Goal: Task Accomplishment & Management: Complete application form

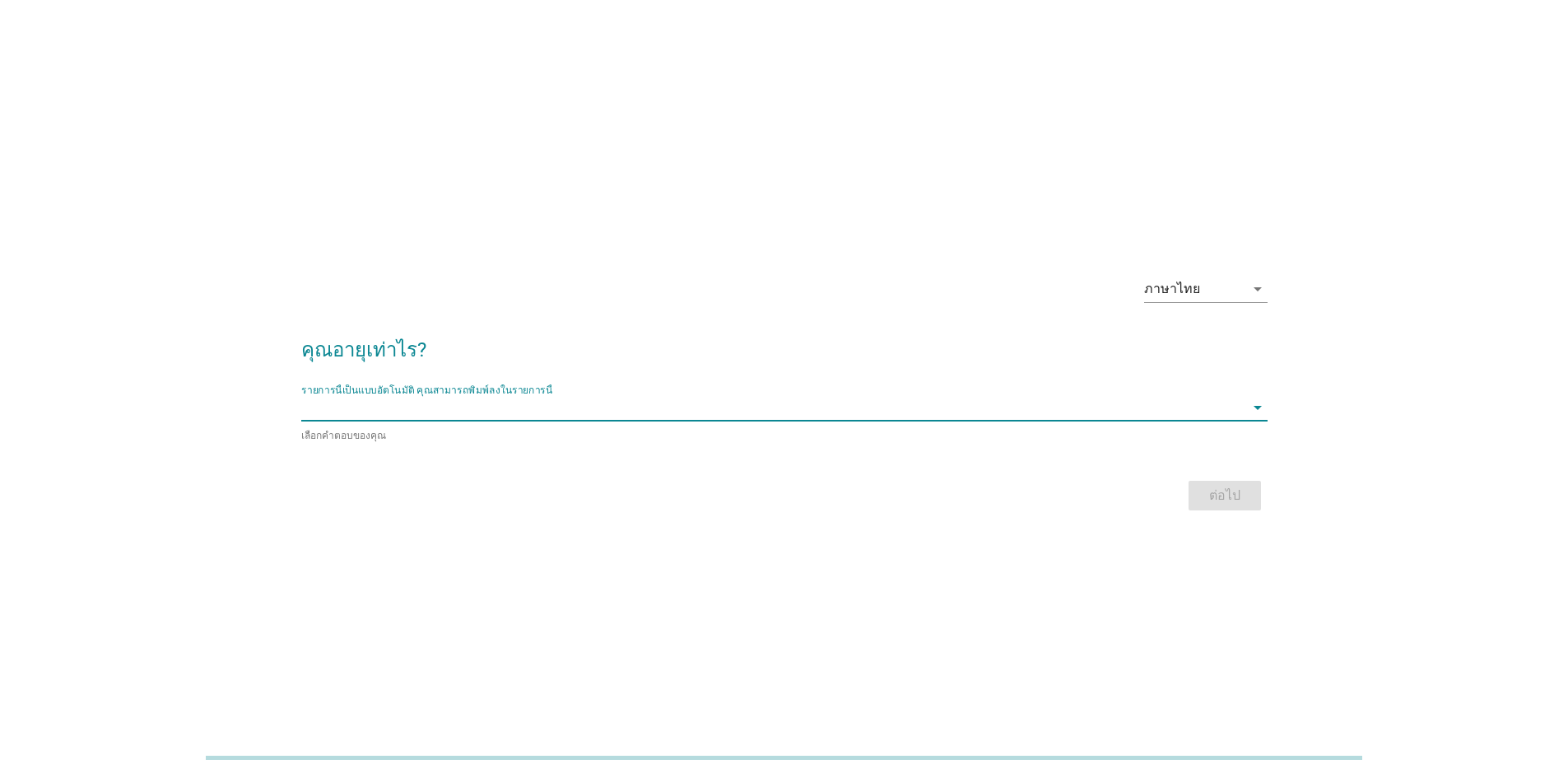
click at [1236, 406] on input "รายการนี้เป็นแบบอัตโนมัติ คุณสามารถพิมพ์ลงในรายการนี้" at bounding box center [773, 407] width 943 height 27
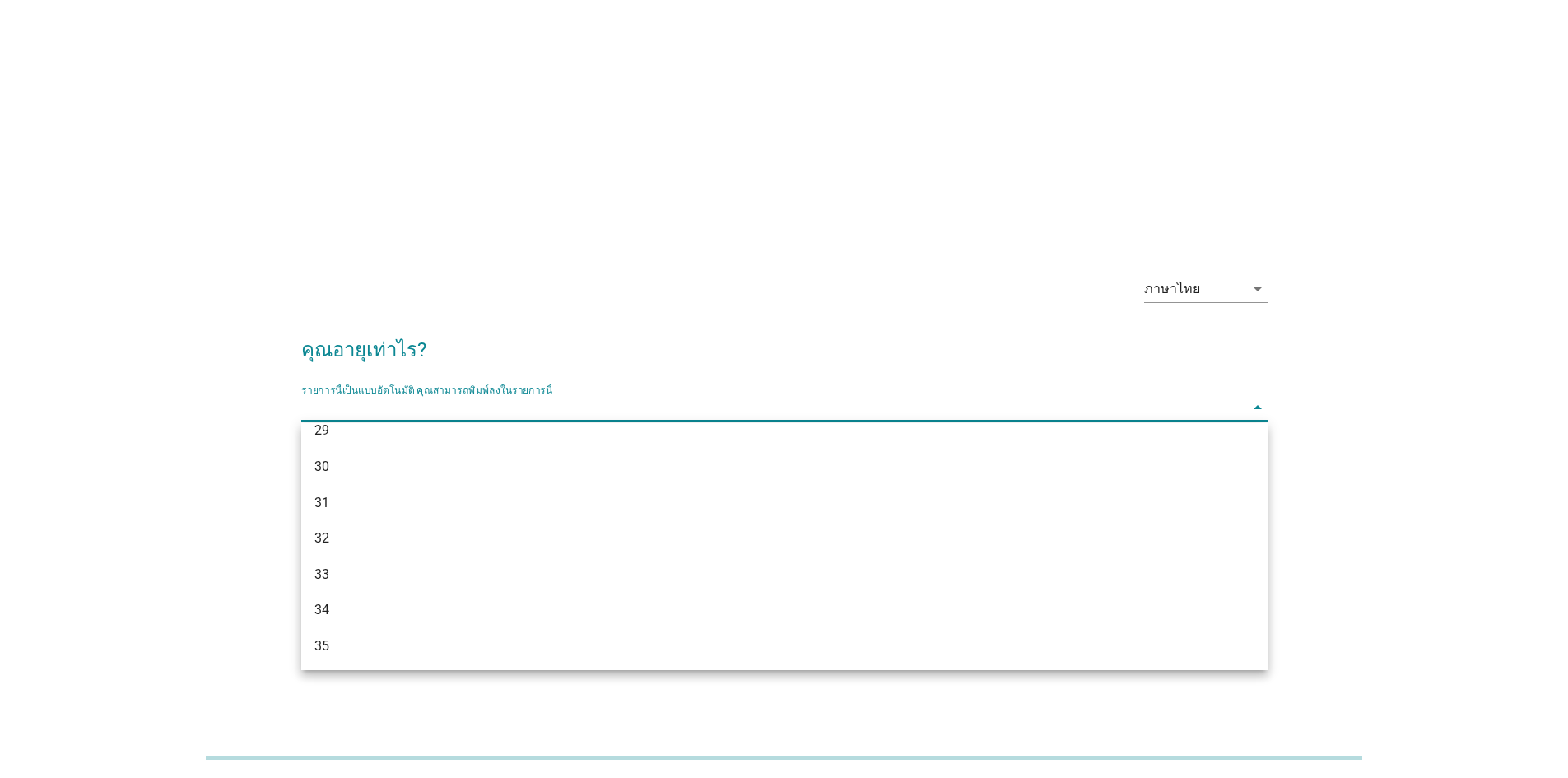
scroll to position [823, 0]
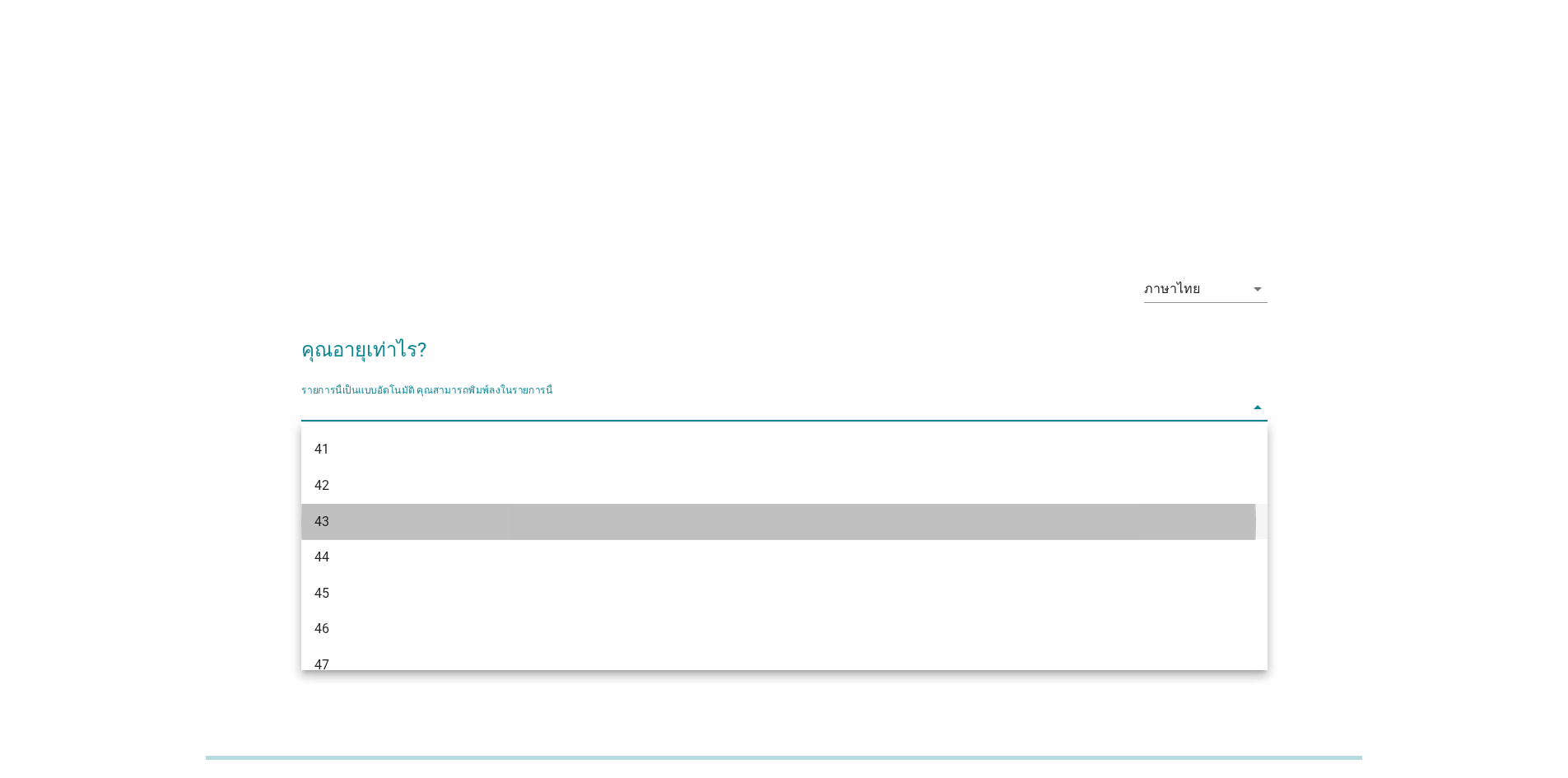
click at [343, 516] on div "43" at bounding box center [745, 521] width 862 height 20
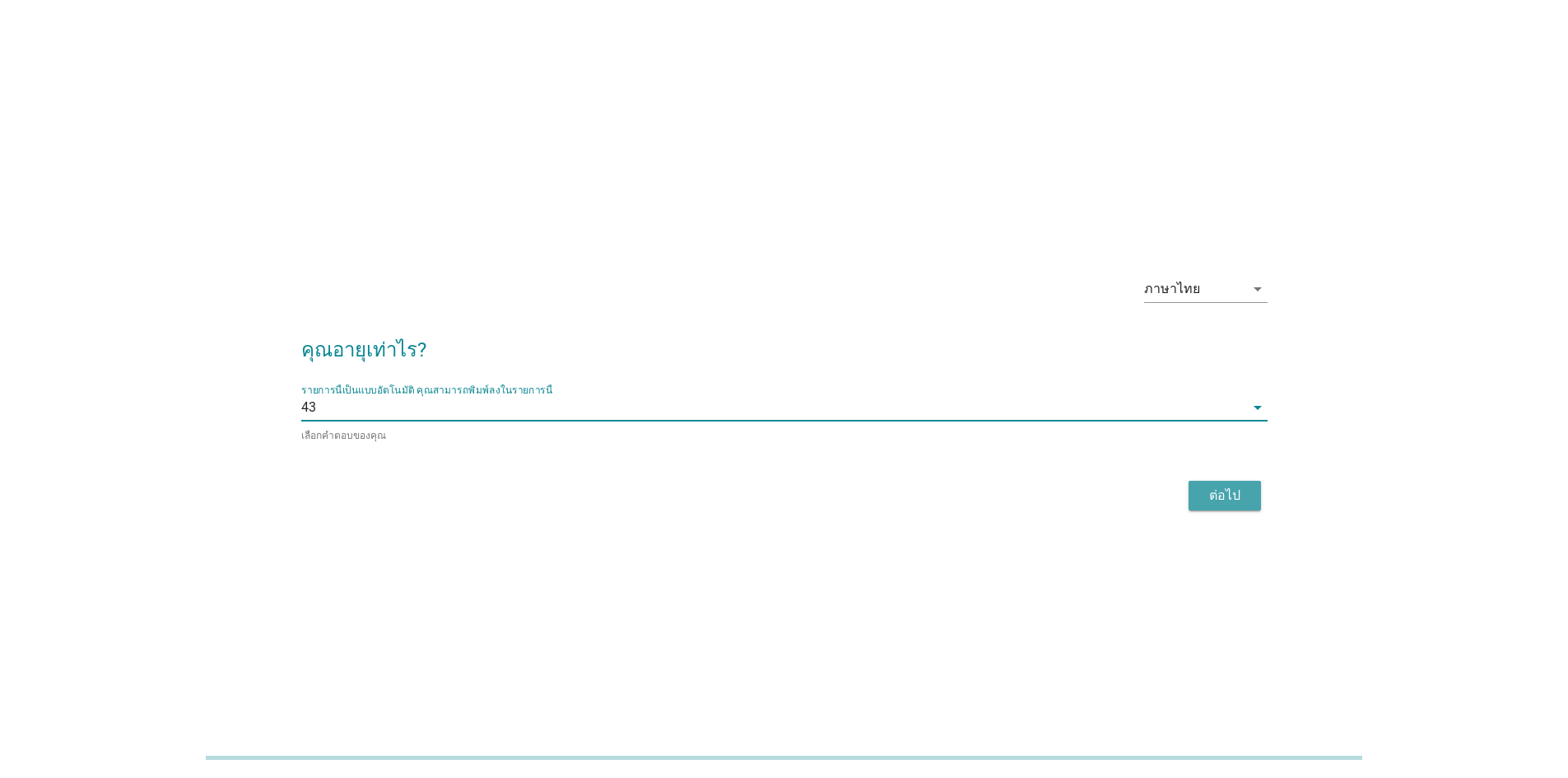
click at [1215, 494] on div "ต่อไป" at bounding box center [1225, 495] width 46 height 20
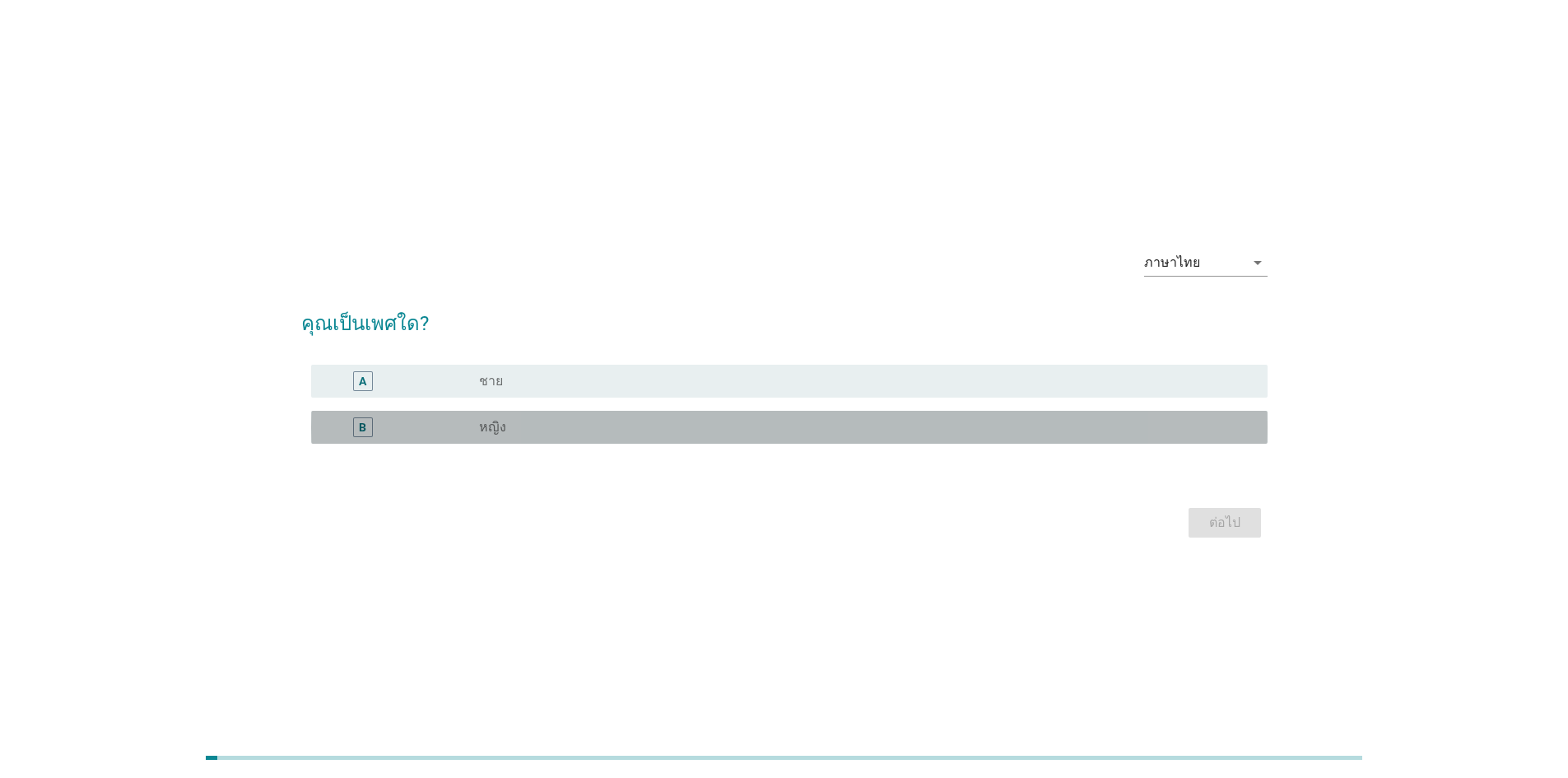
click at [1171, 426] on div "radio_button_unchecked หญิง" at bounding box center [860, 426] width 762 height 16
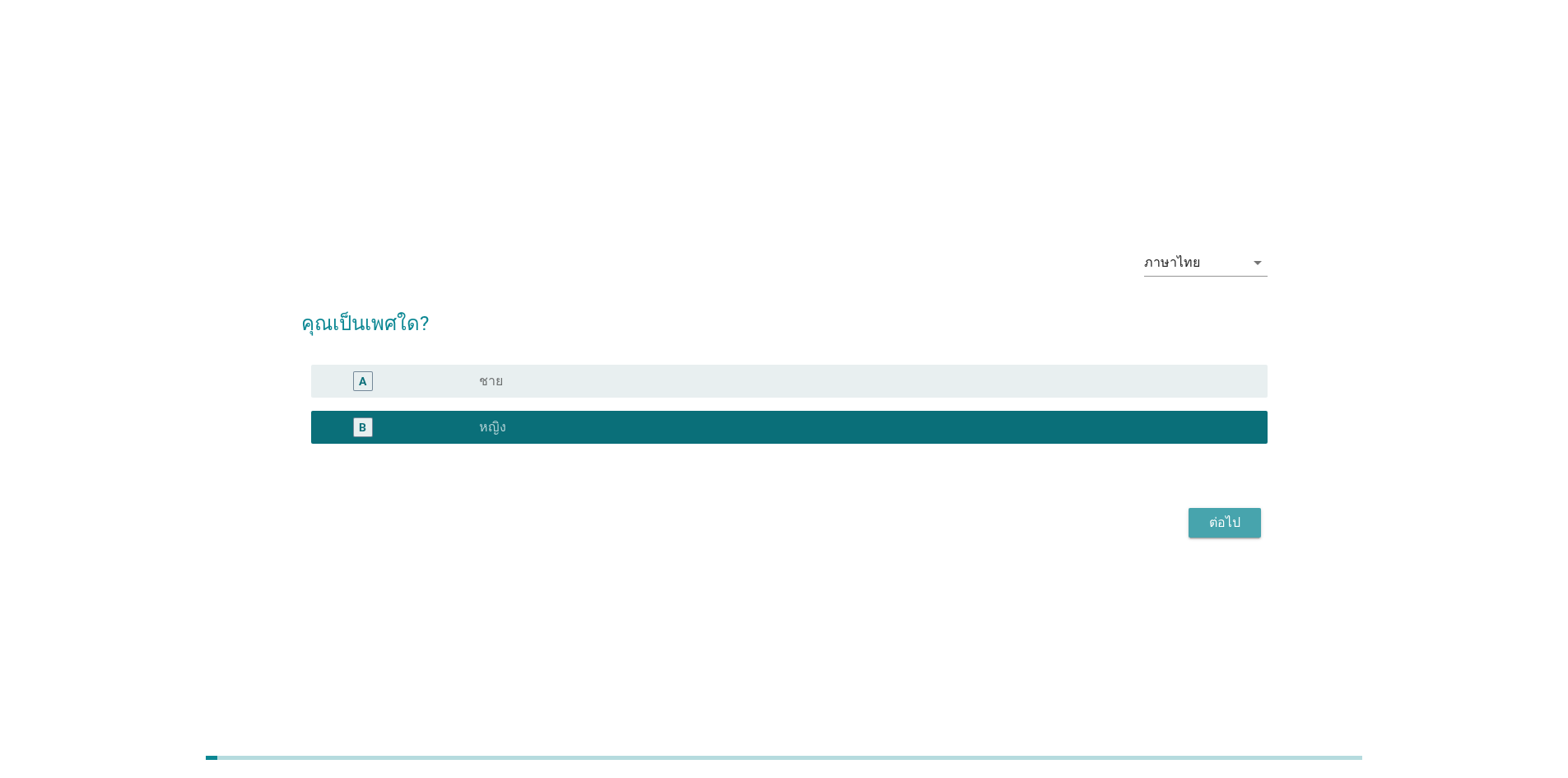
click at [1246, 521] on div "ต่อไป" at bounding box center [1225, 522] width 46 height 20
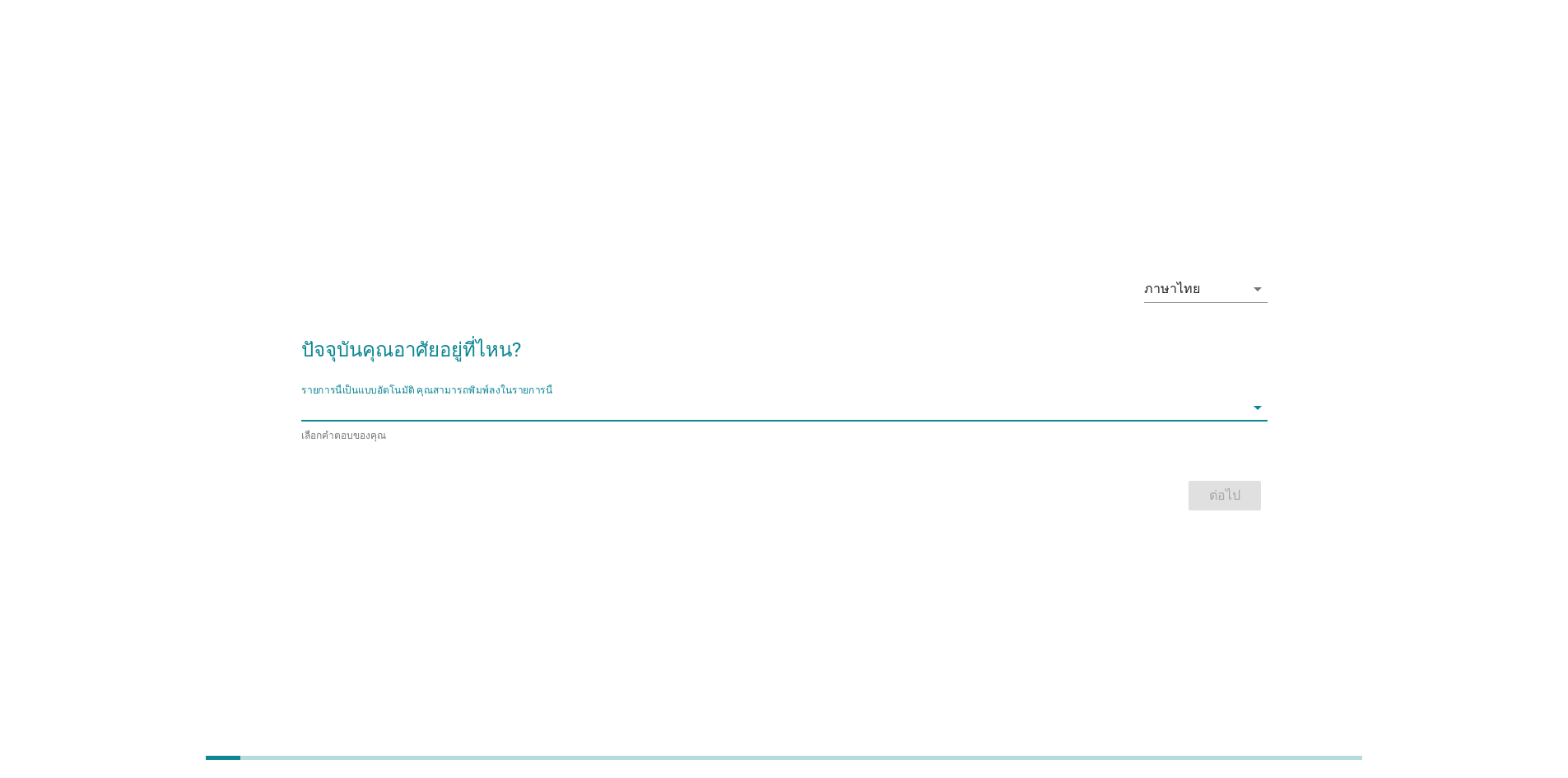
click at [765, 421] on input "รายการนี้เป็นแบบอัตโนมัติ คุณสามารถพิมพ์ลงในรายการนี้" at bounding box center [773, 407] width 943 height 27
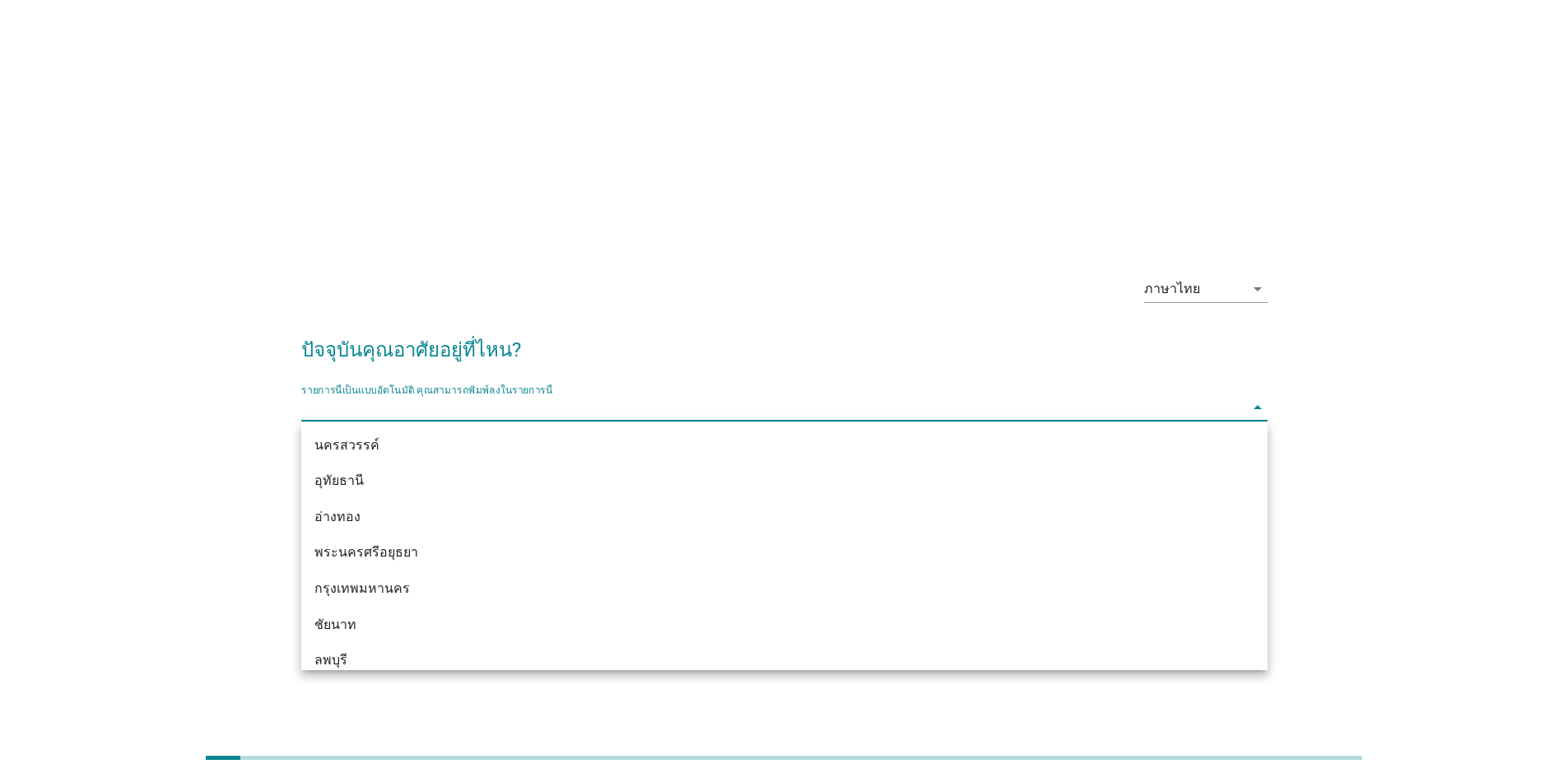
scroll to position [1316, 0]
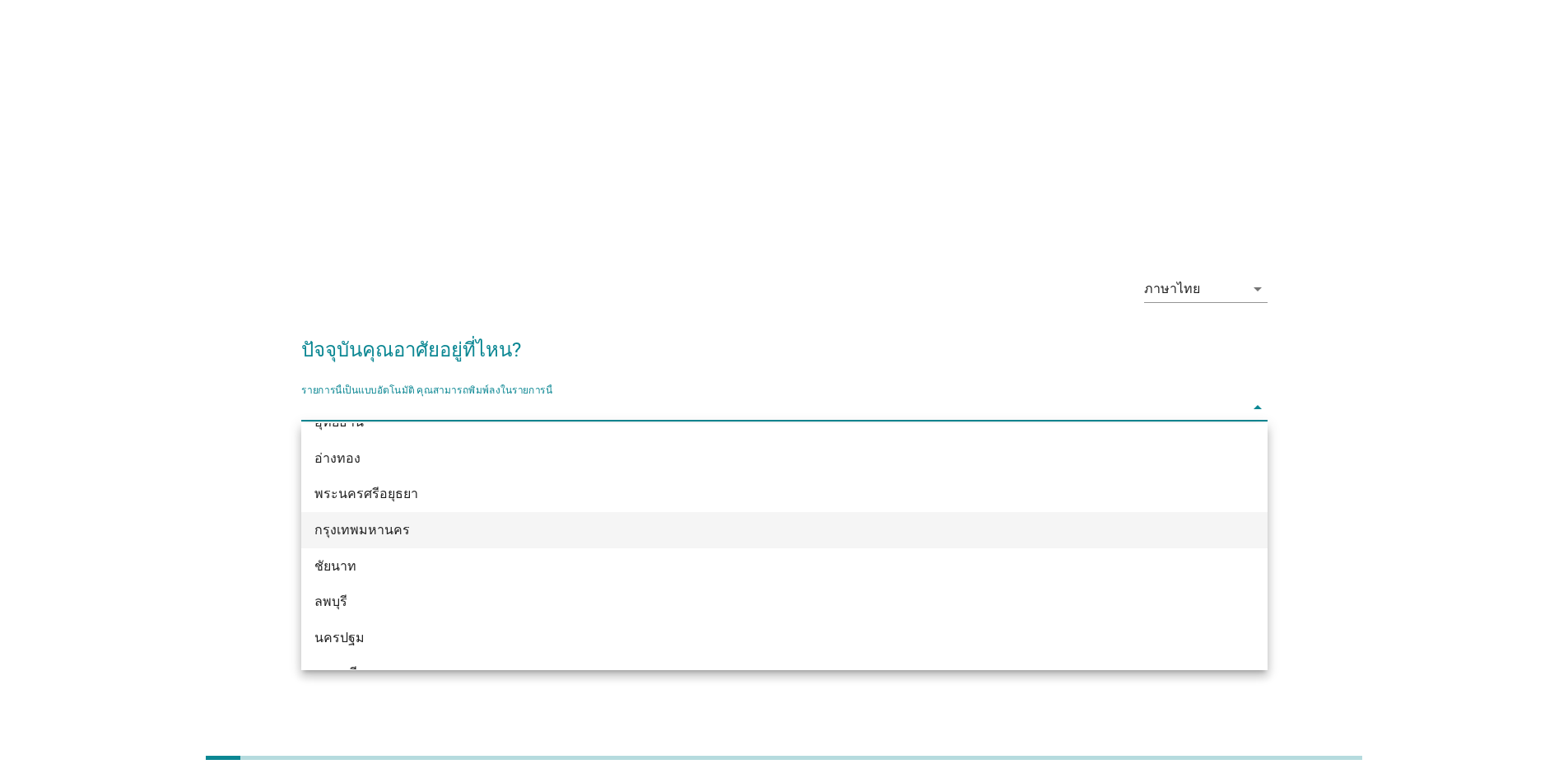
click at [595, 522] on div "กรุงเทพมหานคร" at bounding box center [745, 530] width 862 height 20
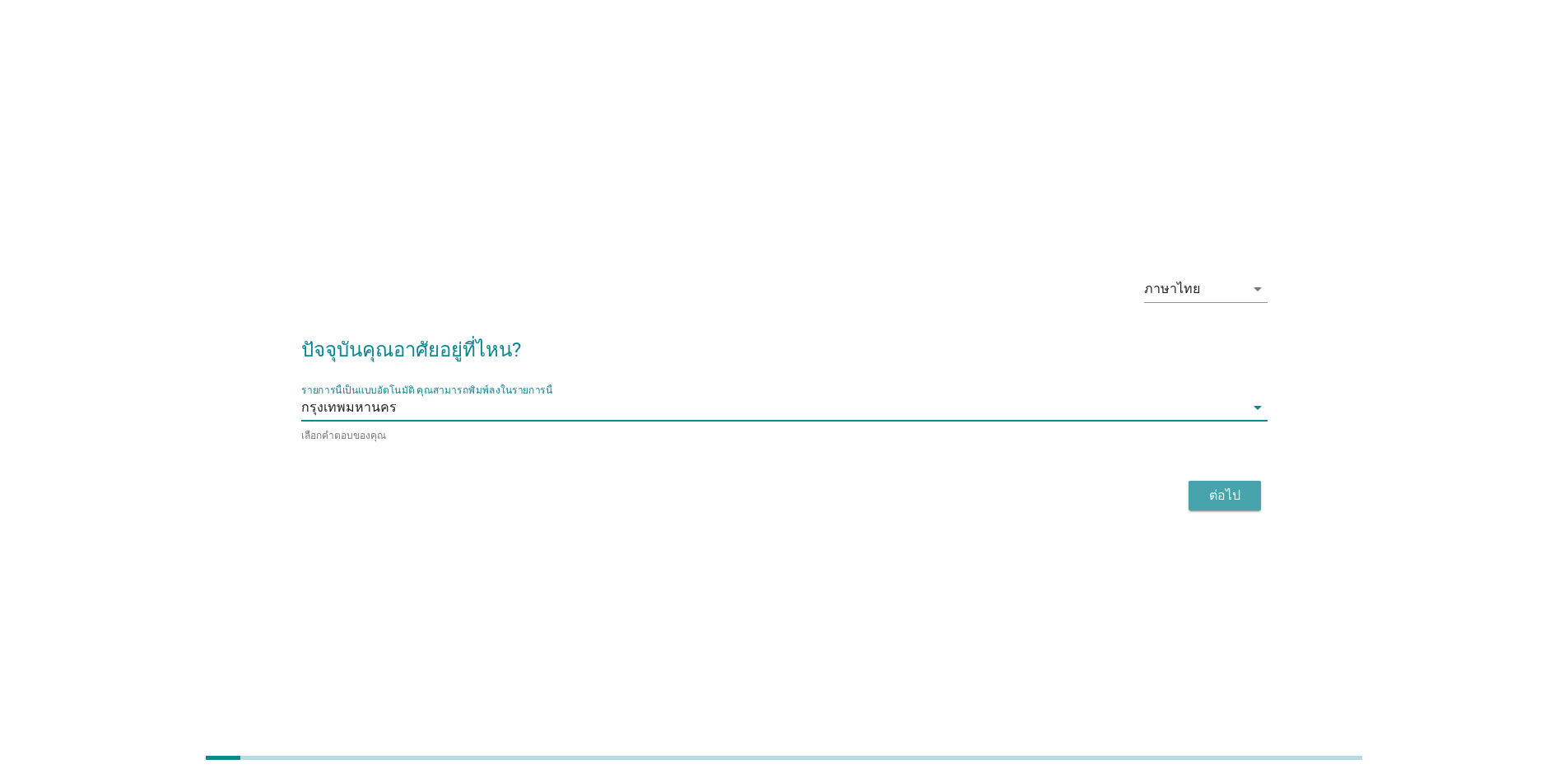
click at [1212, 497] on div "ต่อไป" at bounding box center [1225, 495] width 46 height 20
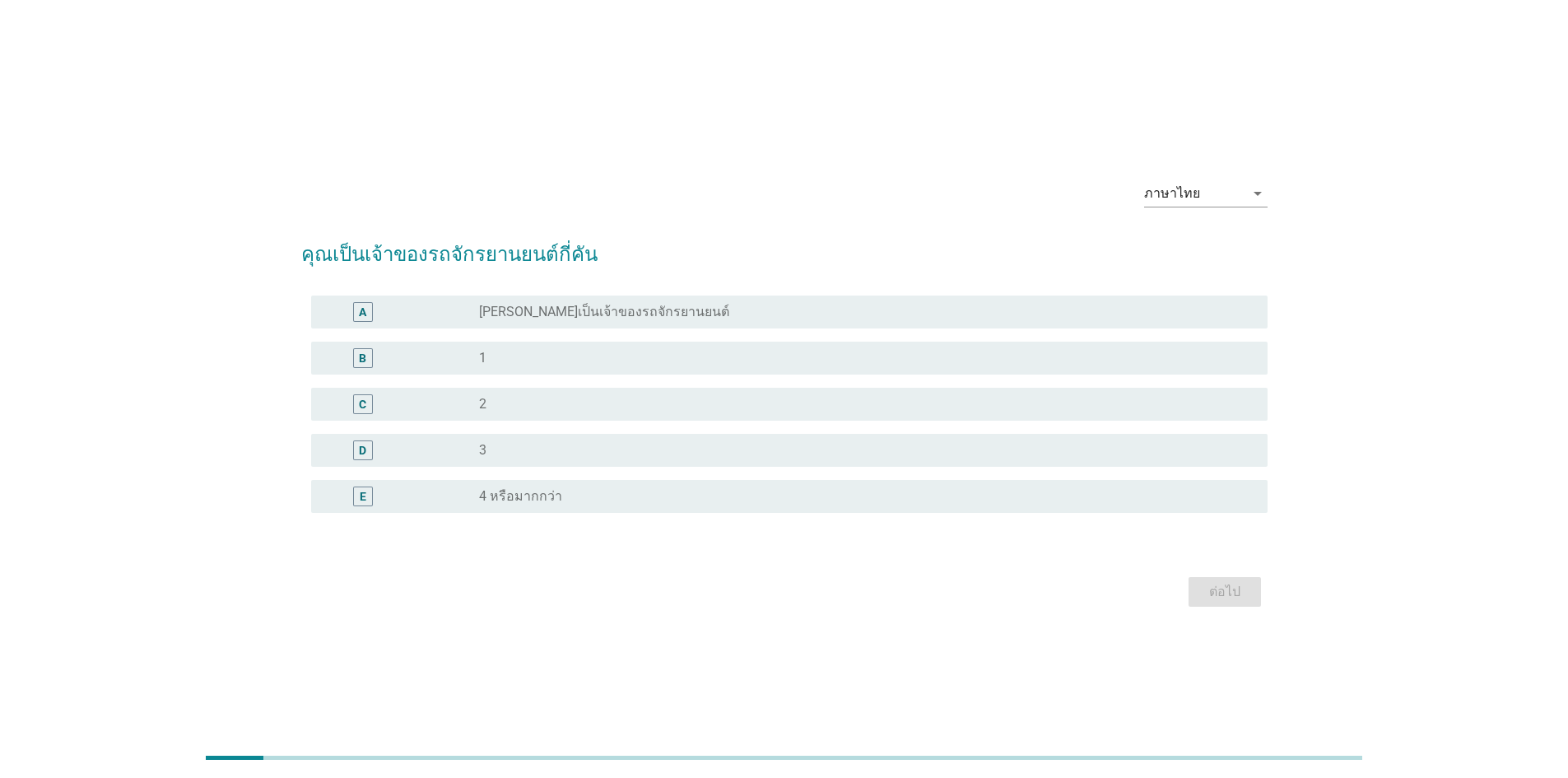
click at [596, 315] on label "[PERSON_NAME]เป็นเจ้าของรถจักรยานยนต์" at bounding box center [604, 311] width 250 height 16
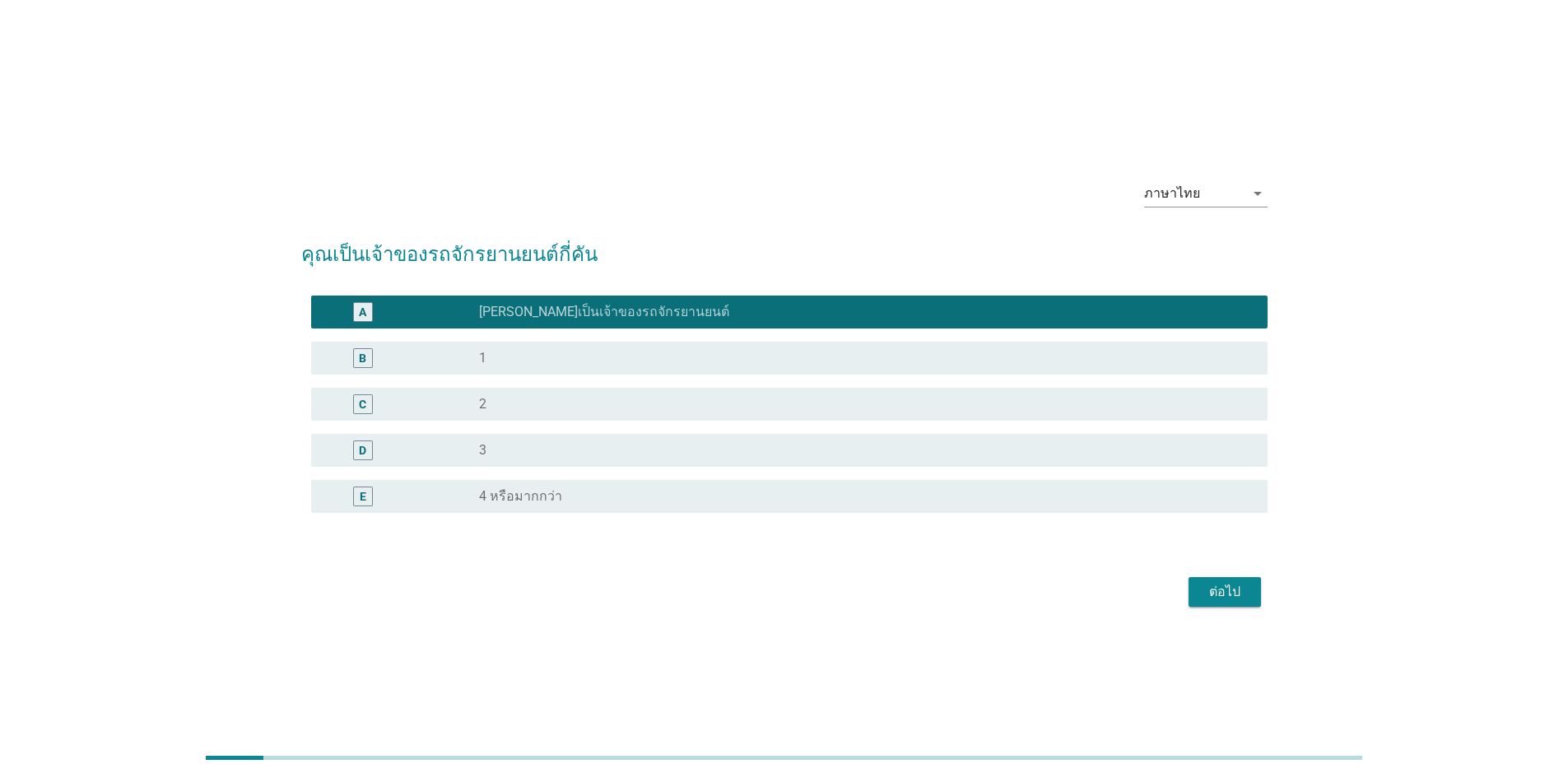
click at [1223, 565] on form "คุณเป็นเจ้าของรถจักรยานยนต์กี่คัน A radio_button_checked [PERSON_NAME]เป็นเจ้าข…" at bounding box center [784, 417] width 966 height 389
click at [1228, 596] on div "ต่อไป" at bounding box center [1225, 591] width 46 height 20
